Goal: Transaction & Acquisition: Purchase product/service

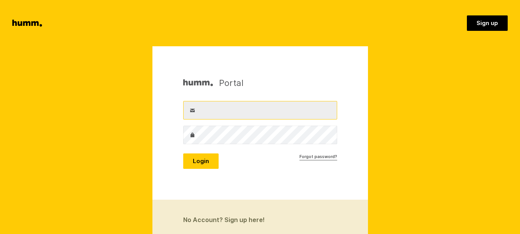
click at [226, 111] on input "Username" at bounding box center [260, 110] width 154 height 18
type input "info@goldenhive.co.nz"
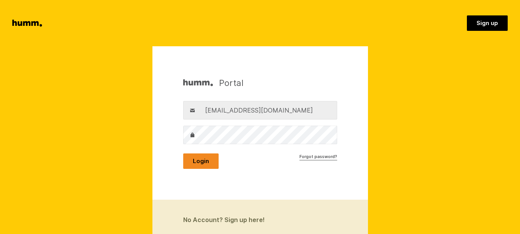
click at [210, 164] on button "Login" at bounding box center [200, 160] width 35 height 15
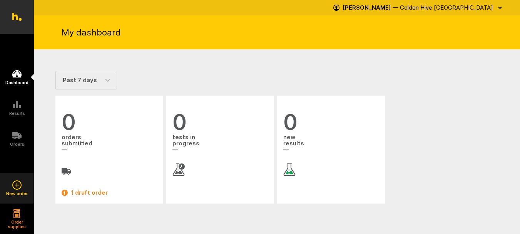
click at [18, 184] on icon at bounding box center [16, 184] width 9 height 9
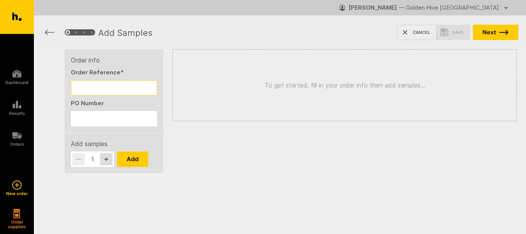
click at [122, 89] on input "Order Reference *" at bounding box center [114, 87] width 86 height 15
click at [92, 88] on input "Order Reference *" at bounding box center [114, 87] width 86 height 15
type input "U"
type input "MFL3/25"
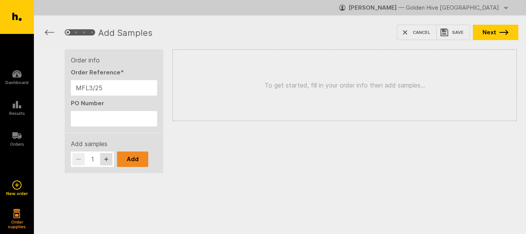
click at [134, 161] on button "Add" at bounding box center [132, 158] width 31 height 15
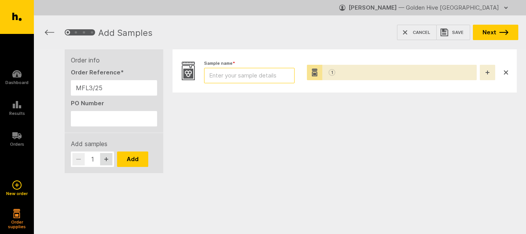
click at [248, 76] on input "Sample name *" at bounding box center [249, 75] width 90 height 15
type input "OHP0725173"
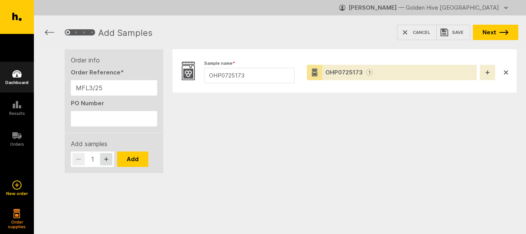
click at [18, 74] on icon at bounding box center [16, 73] width 9 height 7
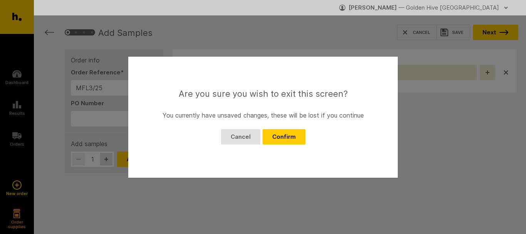
click at [248, 135] on button "Cancel" at bounding box center [240, 136] width 39 height 15
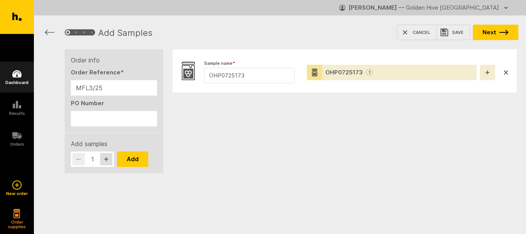
click at [14, 77] on icon at bounding box center [16, 73] width 9 height 7
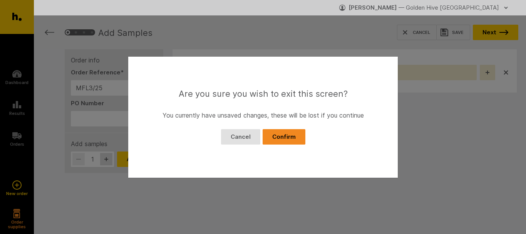
click at [284, 143] on button "Confirm" at bounding box center [284, 136] width 43 height 15
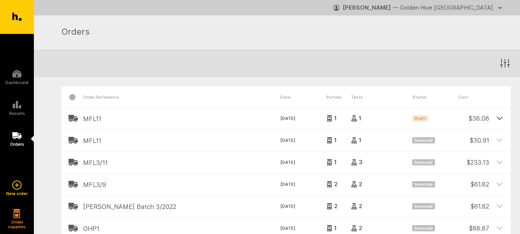
click at [501, 119] on icon at bounding box center [499, 117] width 7 height 7
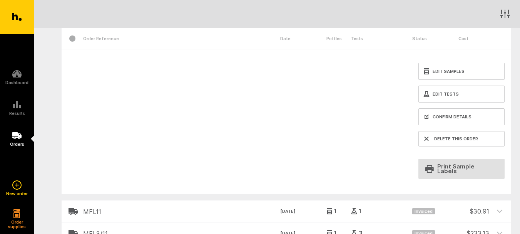
scroll to position [115, 0]
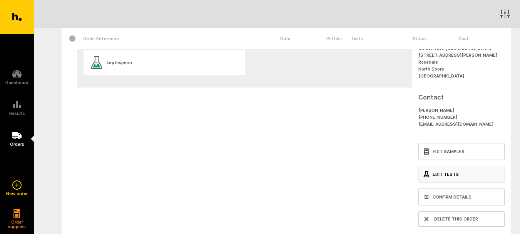
click at [431, 175] on link "Edit Tests" at bounding box center [461, 174] width 86 height 17
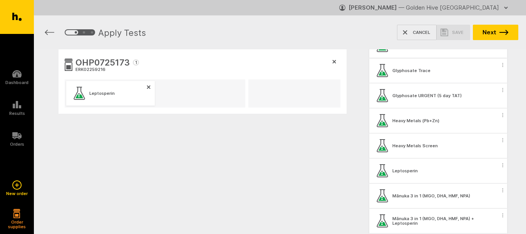
scroll to position [616, 0]
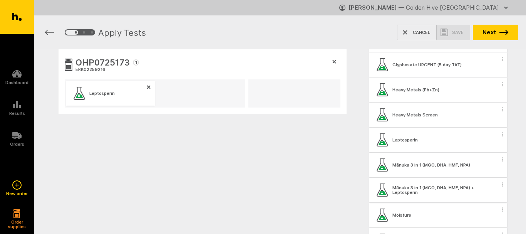
click at [502, 186] on circle "button" at bounding box center [502, 185] width 1 height 1
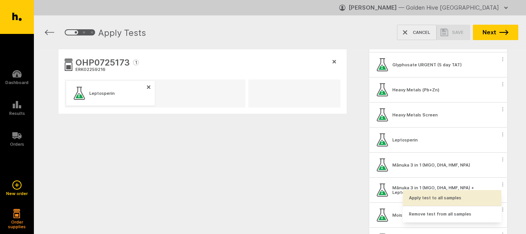
click at [461, 197] on button "Apply test to all samples" at bounding box center [452, 198] width 99 height 16
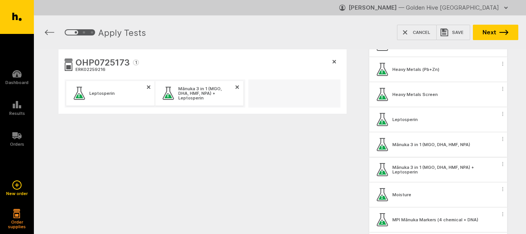
scroll to position [693, 0]
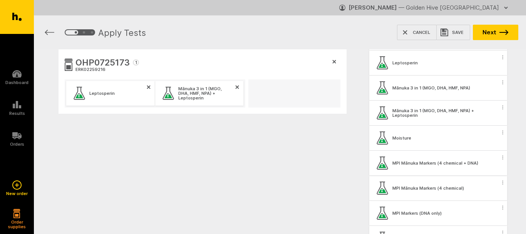
click at [502, 158] on circle "button" at bounding box center [502, 158] width 1 height 1
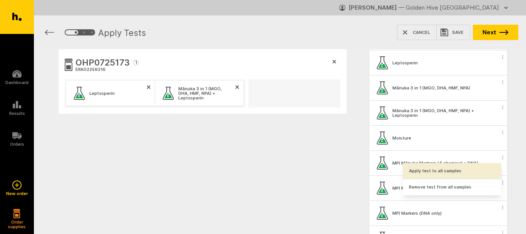
click at [463, 171] on button "Apply test to all samples" at bounding box center [452, 171] width 99 height 16
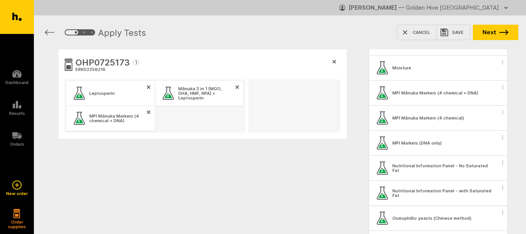
scroll to position [770, 0]
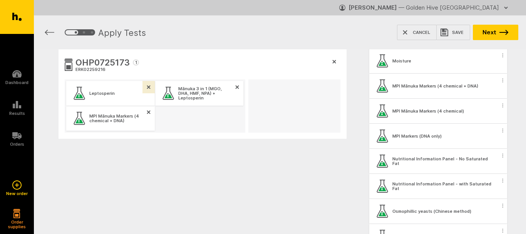
click at [149, 85] on icon "button" at bounding box center [149, 87] width 4 height 4
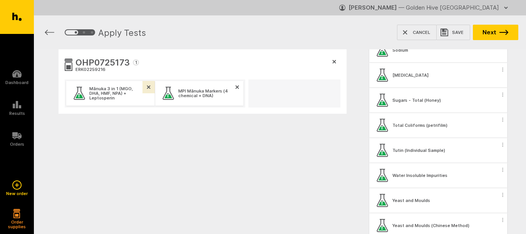
scroll to position [1116, 0]
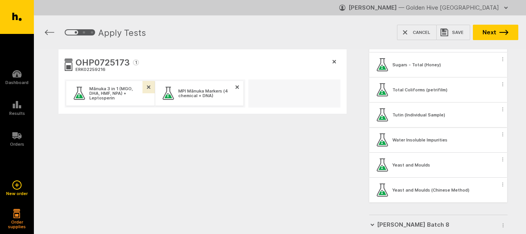
click at [502, 110] on icon "button" at bounding box center [502, 109] width 1 height 4
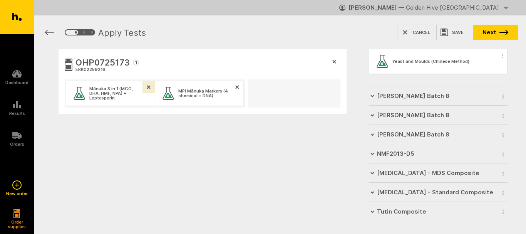
scroll to position [1257, 0]
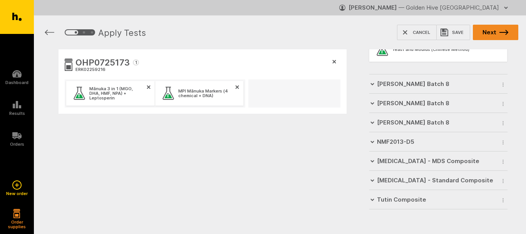
click at [507, 35] on button "Next" at bounding box center [495, 32] width 45 height 15
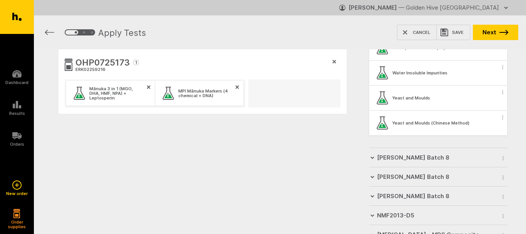
scroll to position [1104, 0]
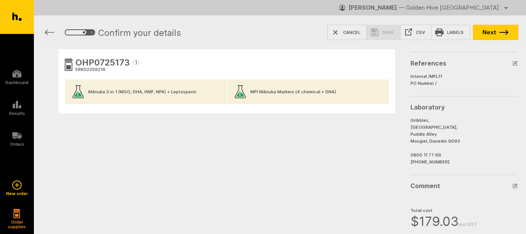
scroll to position [128, 0]
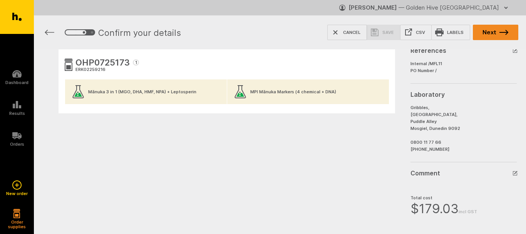
click at [505, 32] on icon "button" at bounding box center [503, 32] width 9 height 5
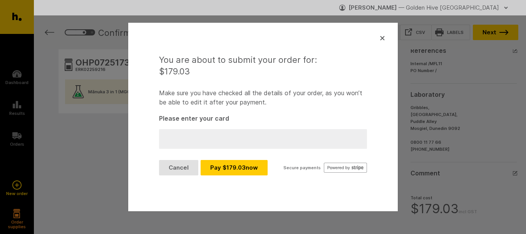
click at [244, 142] on div at bounding box center [263, 139] width 208 height 20
click at [254, 168] on button "Pay $ 179.03 now" at bounding box center [234, 167] width 67 height 15
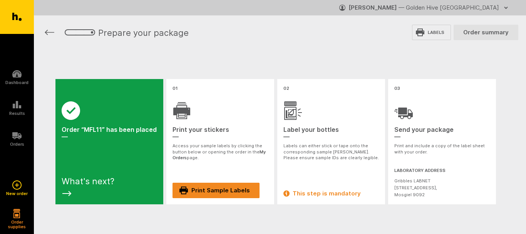
click at [242, 192] on link "Print Sample Labels" at bounding box center [215, 189] width 87 height 15
click at [204, 189] on link "Print Sample Labels" at bounding box center [215, 189] width 87 height 15
